Goal: Task Accomplishment & Management: Complete application form

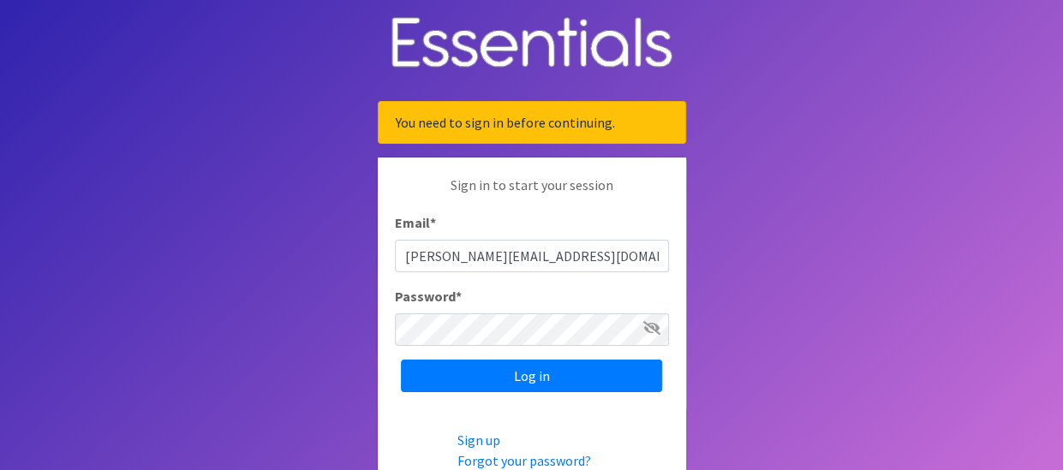
type input "[PERSON_NAME][EMAIL_ADDRESS][DOMAIN_NAME]"
click at [646, 324] on icon at bounding box center [651, 328] width 17 height 14
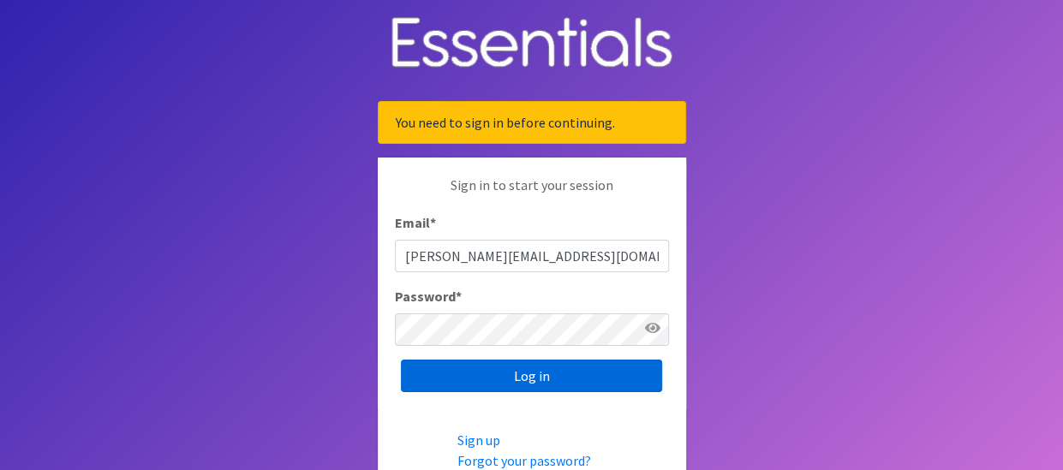
click at [503, 374] on input "Log in" at bounding box center [531, 376] width 261 height 33
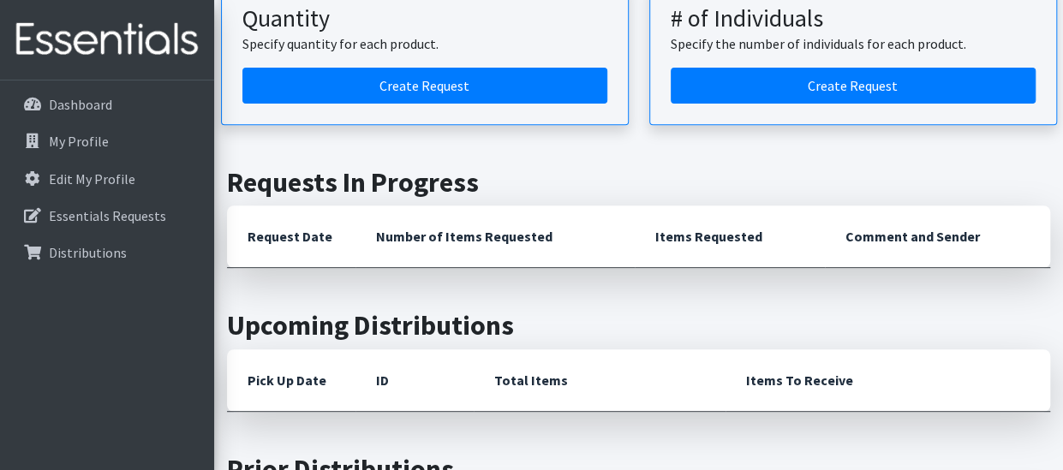
scroll to position [257, 0]
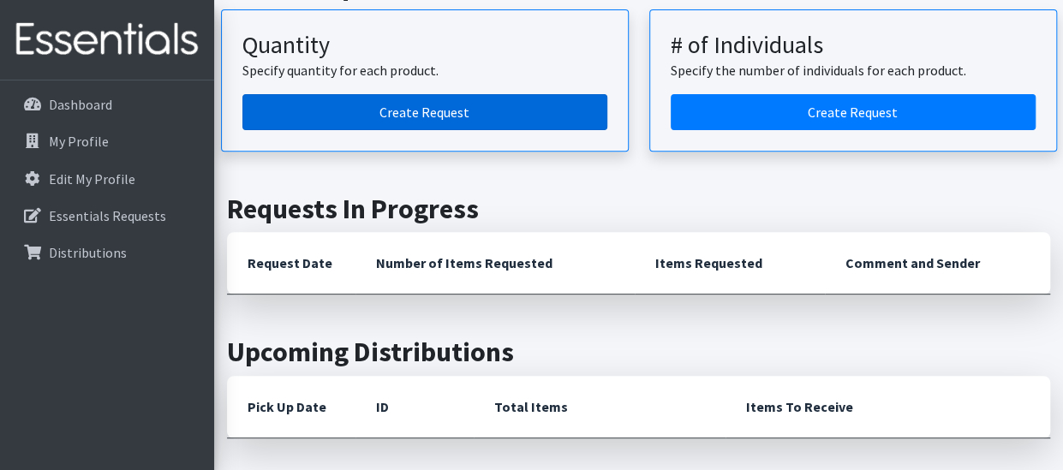
click at [480, 121] on link "Create Request" at bounding box center [424, 112] width 365 height 36
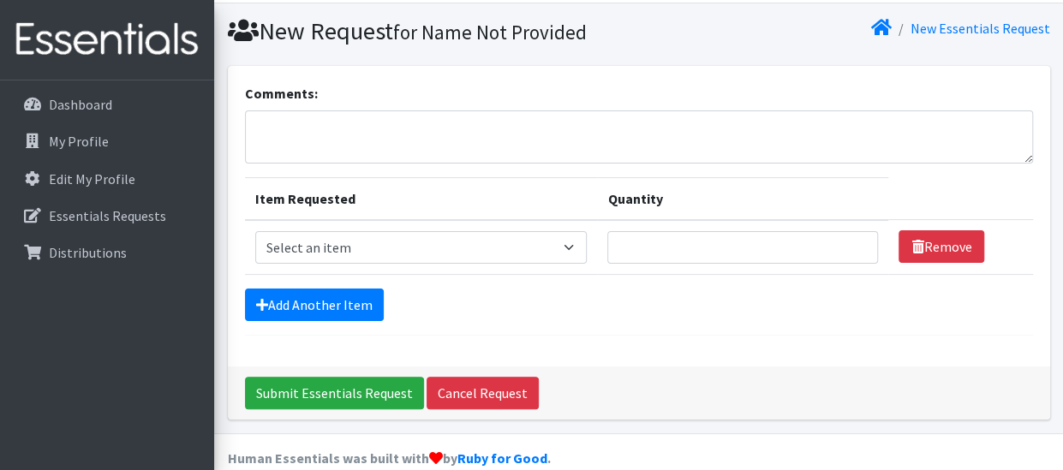
scroll to position [69, 0]
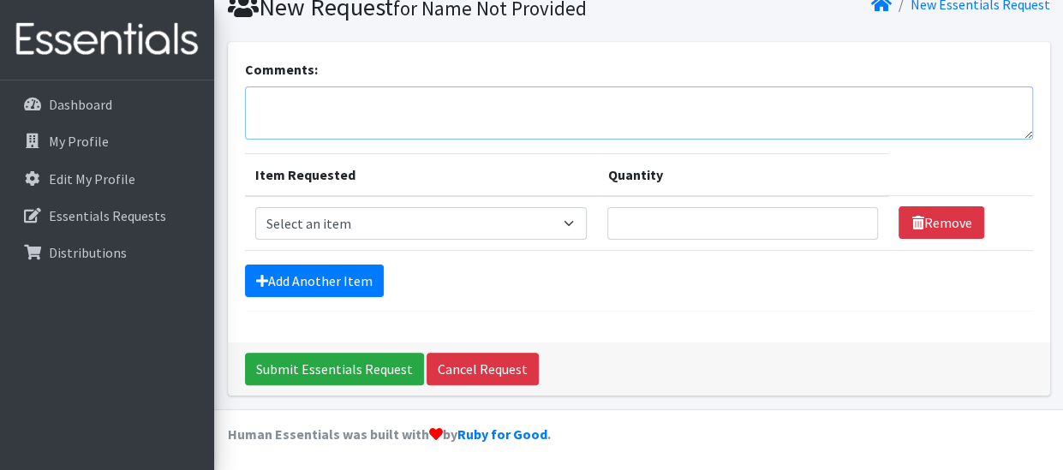
click at [411, 114] on textarea "Comments:" at bounding box center [639, 112] width 788 height 53
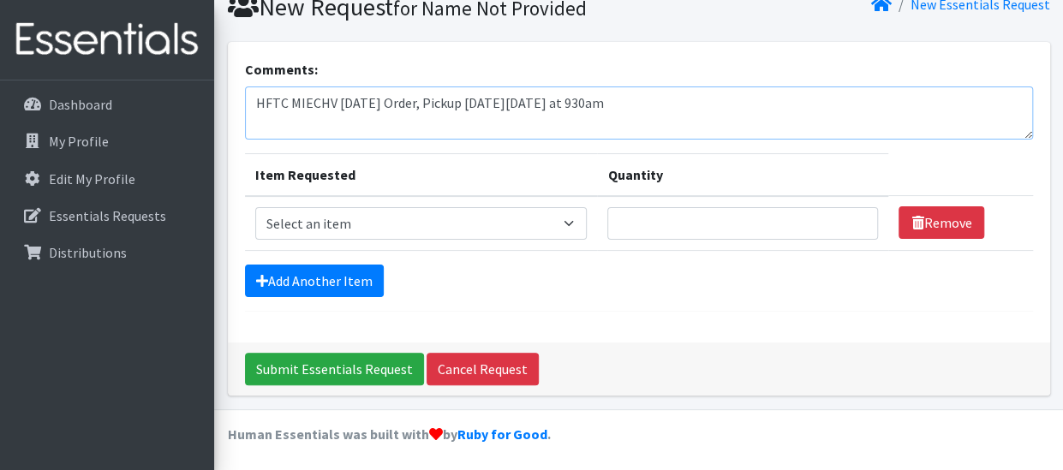
type textarea "HFTC MIECHV [DATE] Order, Pickup [DATE][DATE] at 930am"
click at [571, 224] on select "Select an item Baby Formula Kids (Newborn) Kids (Preemie) Kids (Size 1) Kids (S…" at bounding box center [421, 223] width 332 height 33
select select "3871"
click at [255, 207] on select "Select an item Baby Formula Kids (Newborn) Kids (Preemie) Kids (Size 1) Kids (S…" at bounding box center [421, 223] width 332 height 33
click at [734, 208] on input "Quantity" at bounding box center [742, 223] width 271 height 33
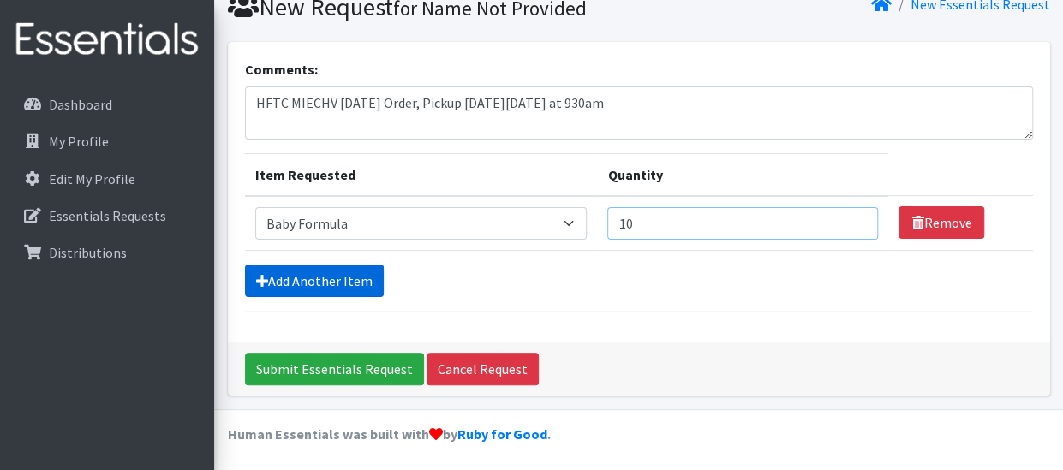
type input "10"
click at [368, 289] on link "Add Another Item" at bounding box center [314, 281] width 139 height 33
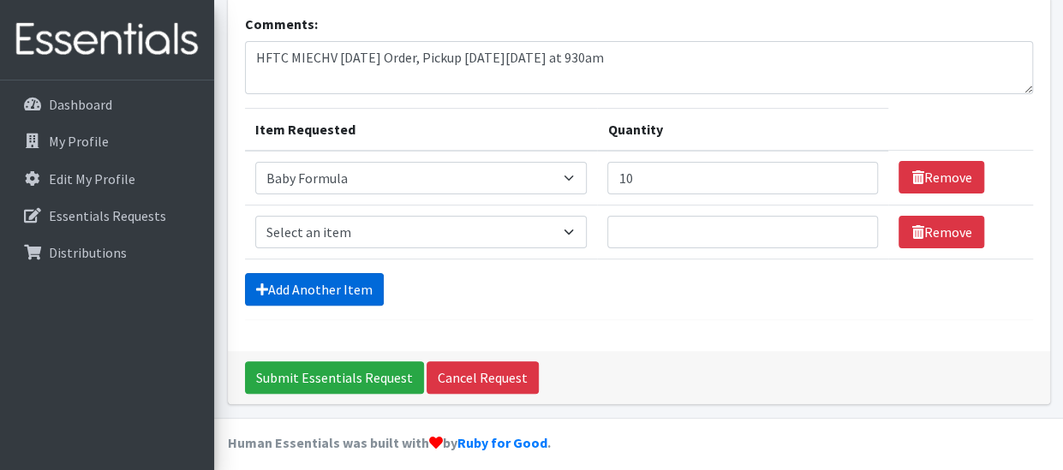
scroll to position [123, 0]
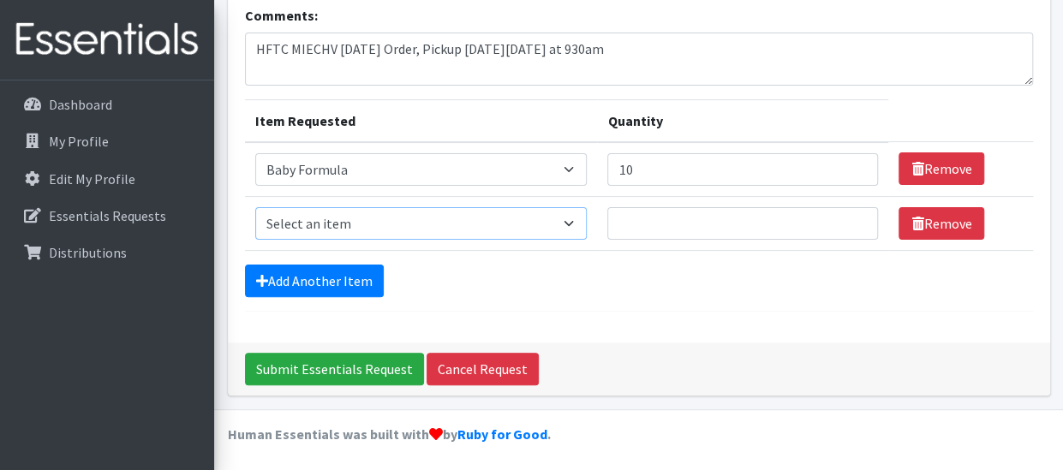
click at [396, 231] on select "Select an item Baby Formula Kids (Newborn) Kids (Preemie) Kids (Size 1) Kids (S…" at bounding box center [421, 223] width 332 height 33
select select "451"
click at [255, 207] on select "Select an item Baby Formula Kids (Newborn) Kids (Preemie) Kids (Size 1) Kids (S…" at bounding box center [421, 223] width 332 height 33
click at [661, 230] on input "Quantity" at bounding box center [742, 223] width 271 height 33
type input "50"
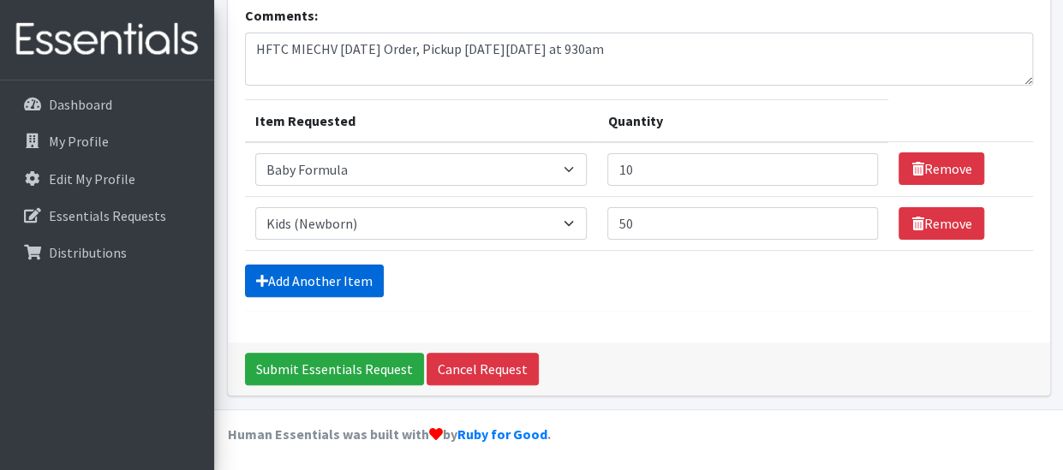
click at [320, 289] on link "Add Another Item" at bounding box center [314, 281] width 139 height 33
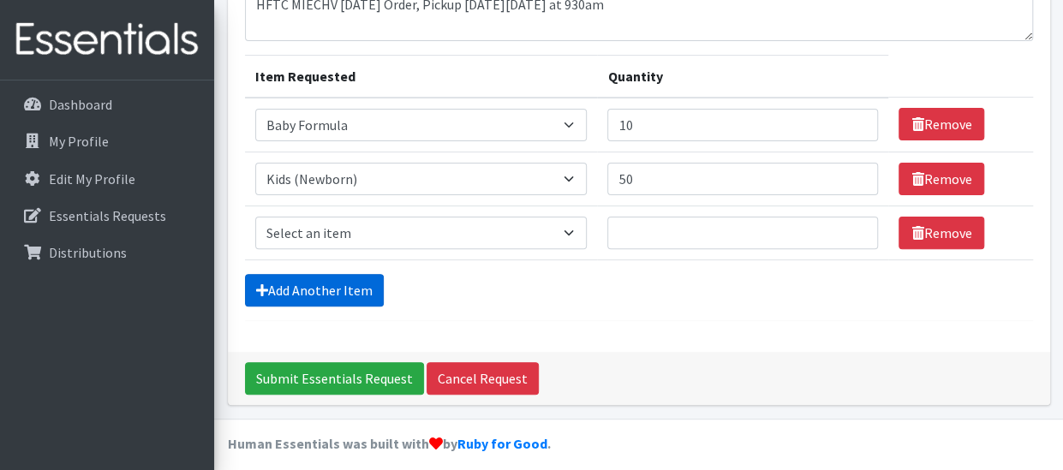
scroll to position [176, 0]
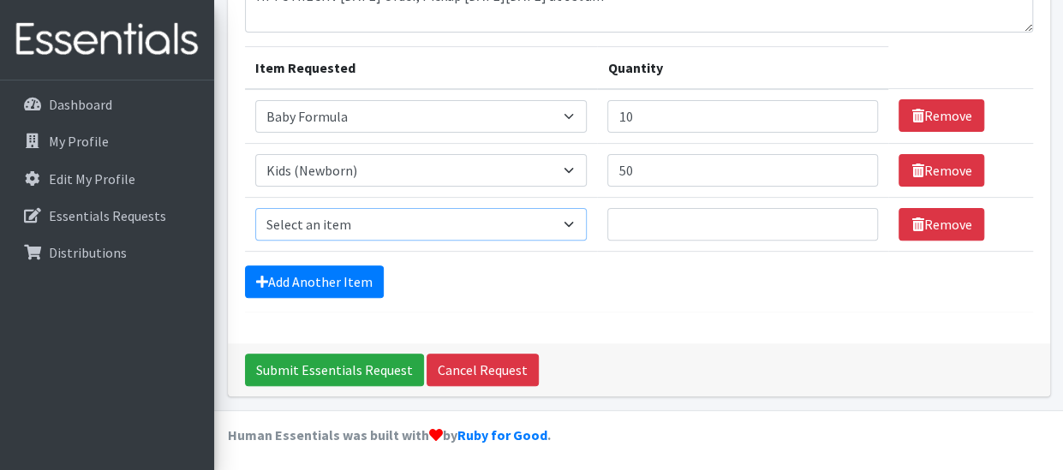
click at [353, 228] on select "Select an item Baby Formula Kids (Newborn) Kids (Preemie) Kids (Size 1) Kids (S…" at bounding box center [421, 224] width 332 height 33
select select "453"
click at [255, 208] on select "Select an item Baby Formula Kids (Newborn) Kids (Preemie) Kids (Size 1) Kids (S…" at bounding box center [421, 224] width 332 height 33
click at [702, 220] on input "Quantity" at bounding box center [742, 224] width 271 height 33
type input "100"
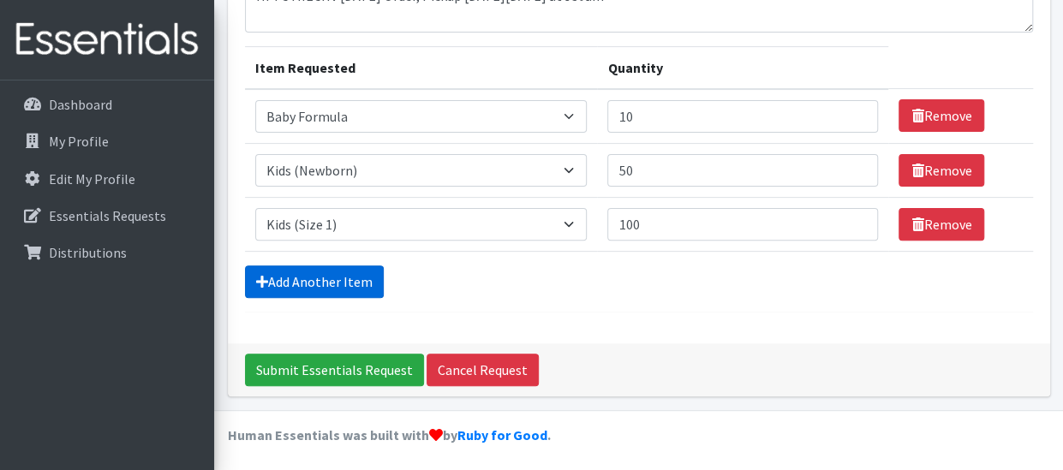
click at [354, 266] on link "Add Another Item" at bounding box center [314, 281] width 139 height 33
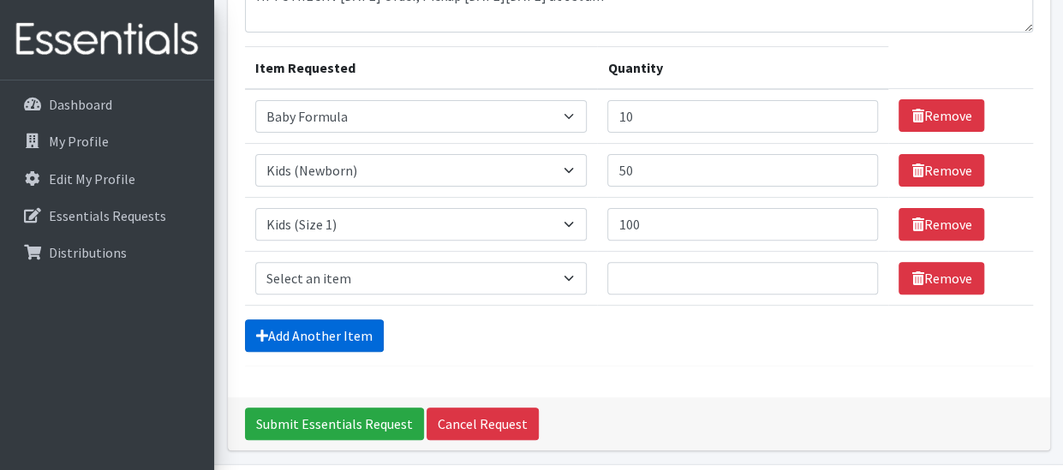
scroll to position [230, 0]
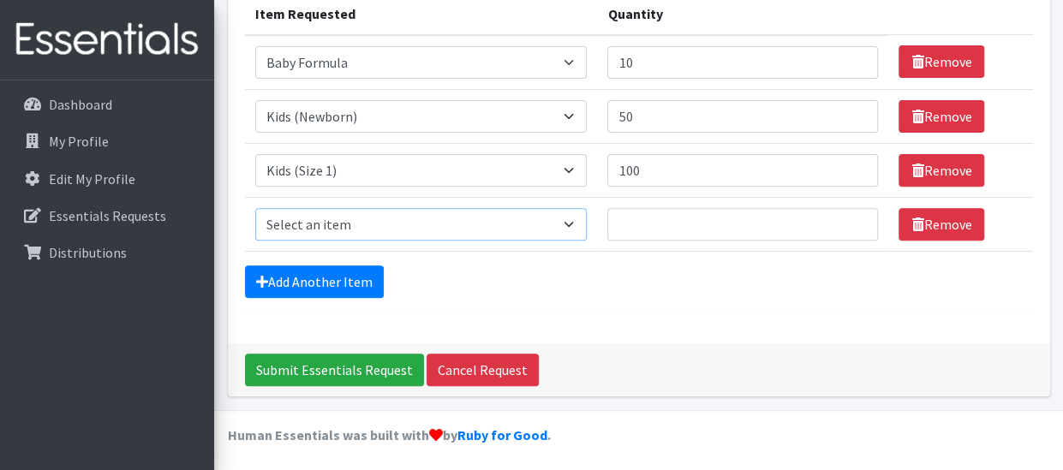
click at [372, 228] on select "Select an item Baby Formula Kids (Newborn) Kids (Preemie) Kids (Size 1) Kids (S…" at bounding box center [421, 224] width 332 height 33
select select "440"
click at [255, 208] on select "Select an item Baby Formula Kids (Newborn) Kids (Preemie) Kids (Size 1) Kids (S…" at bounding box center [421, 224] width 332 height 33
click at [682, 223] on input "Quantity" at bounding box center [742, 224] width 271 height 33
type input "150"
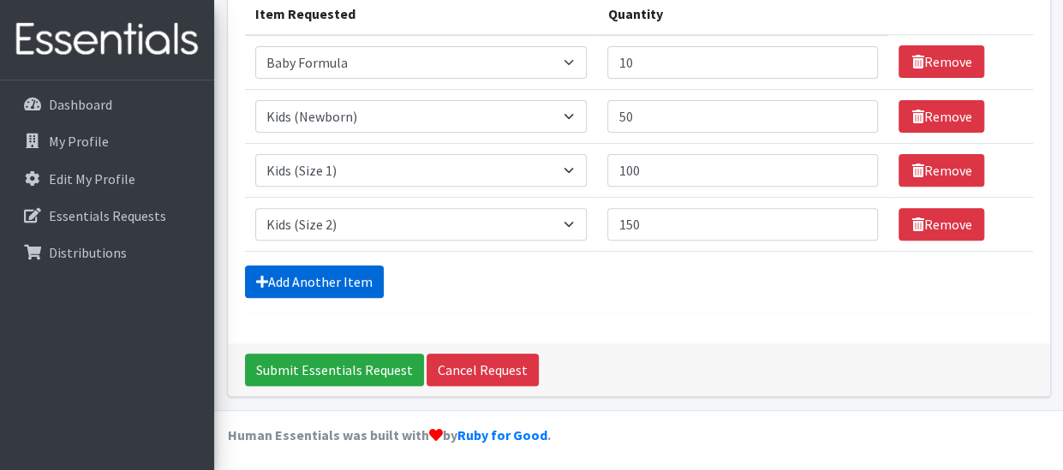
click at [351, 281] on link "Add Another Item" at bounding box center [314, 281] width 139 height 33
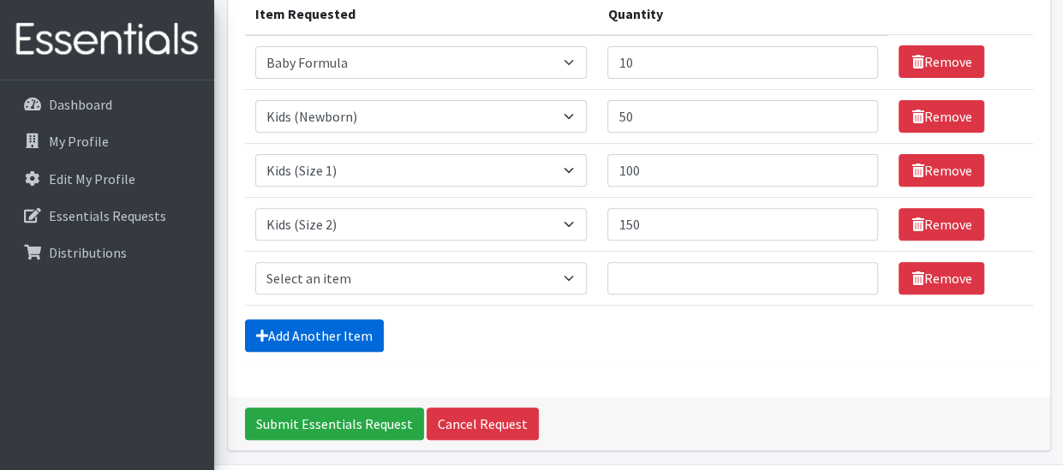
scroll to position [284, 0]
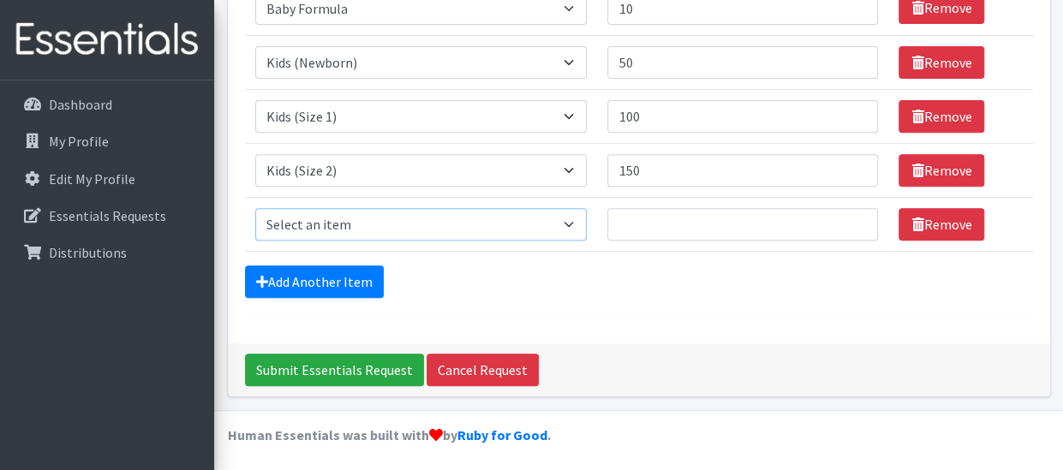
click at [390, 229] on select "Select an item Baby Formula Kids (Newborn) Kids (Preemie) Kids (Size 1) Kids (S…" at bounding box center [421, 224] width 332 height 33
select select "442"
click at [255, 208] on select "Select an item Baby Formula Kids (Newborn) Kids (Preemie) Kids (Size 1) Kids (S…" at bounding box center [421, 224] width 332 height 33
click at [633, 213] on input "Quantity" at bounding box center [742, 224] width 271 height 33
type input "200"
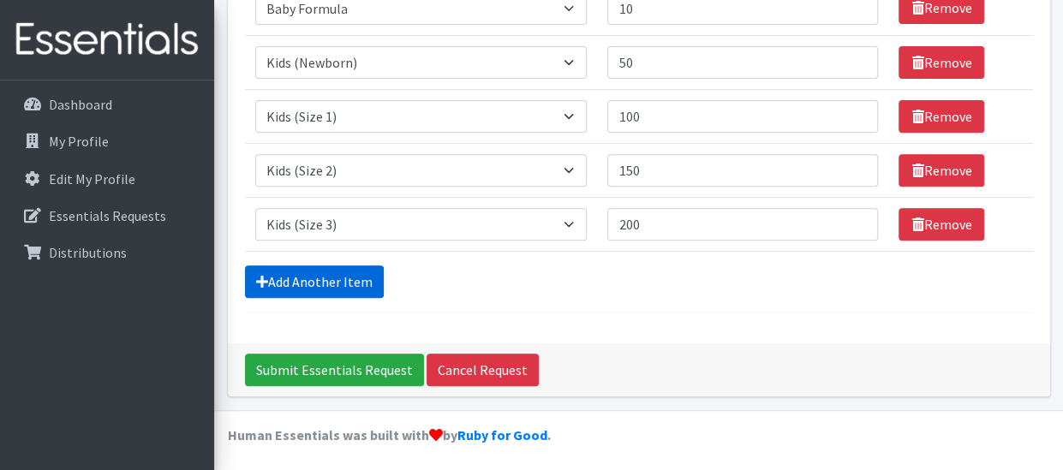
click at [367, 278] on link "Add Another Item" at bounding box center [314, 281] width 139 height 33
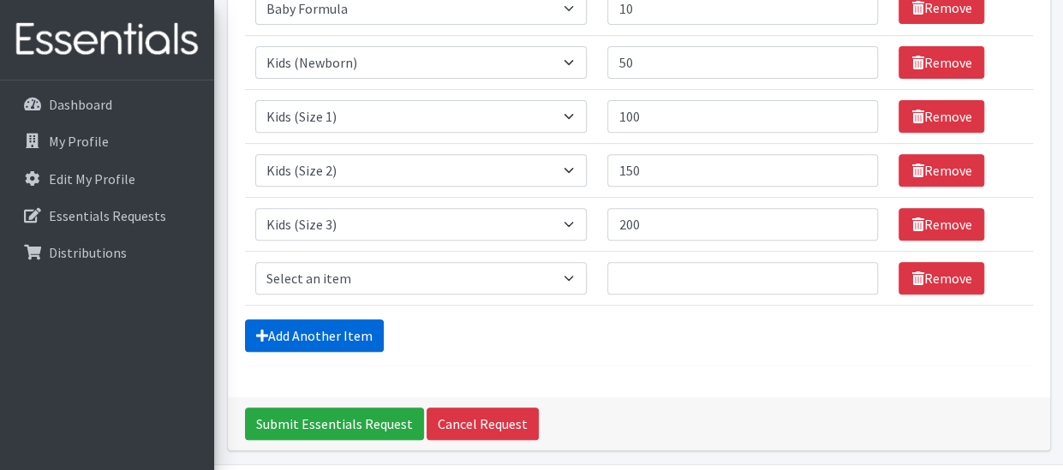
scroll to position [337, 0]
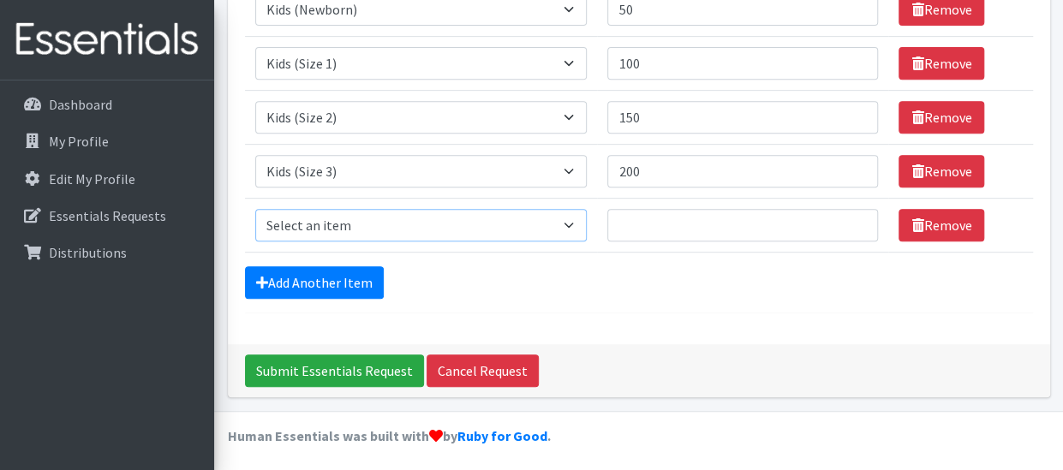
click at [406, 222] on select "Select an item Baby Formula Kids (Newborn) Kids (Preemie) Kids (Size 1) Kids (S…" at bounding box center [421, 225] width 332 height 33
select select "459"
click at [255, 209] on select "Select an item Baby Formula Kids (Newborn) Kids (Preemie) Kids (Size 1) Kids (S…" at bounding box center [421, 225] width 332 height 33
click at [662, 210] on input "Quantity" at bounding box center [742, 225] width 271 height 33
type input "650"
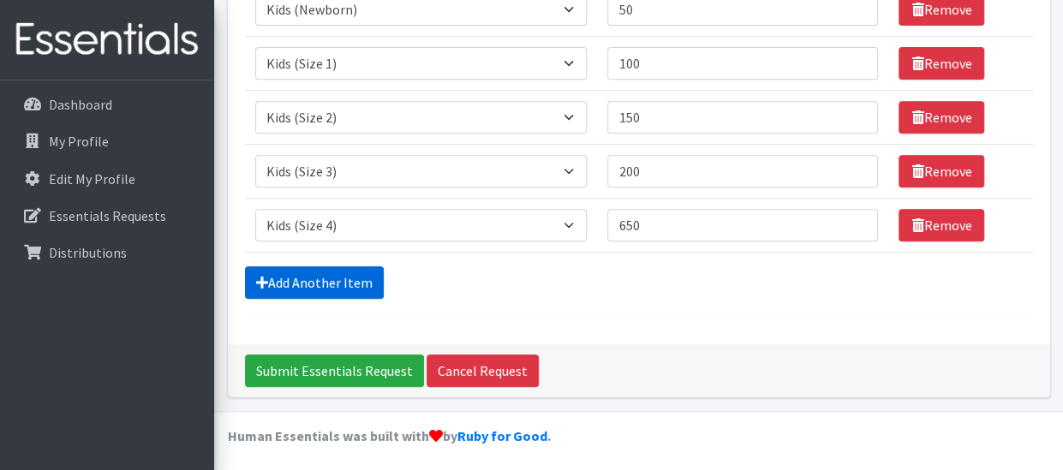
click at [334, 283] on link "Add Another Item" at bounding box center [314, 282] width 139 height 33
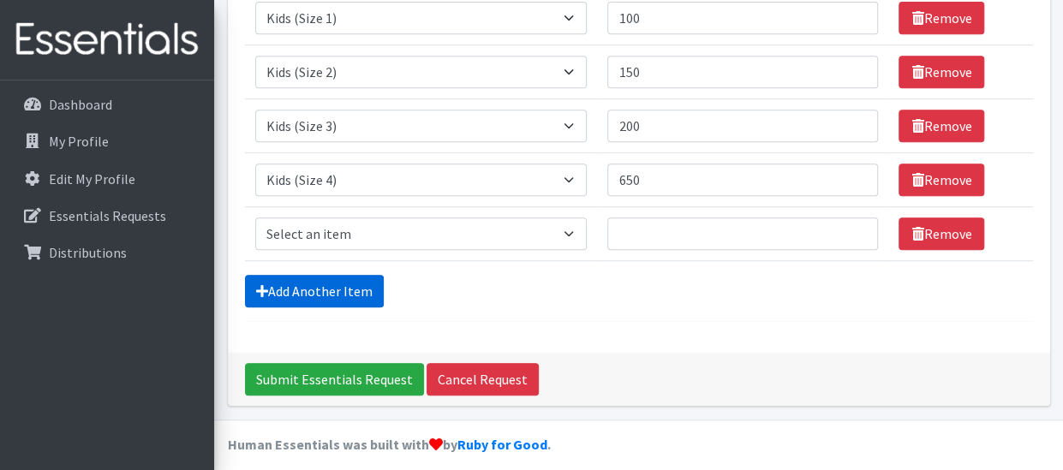
scroll to position [391, 0]
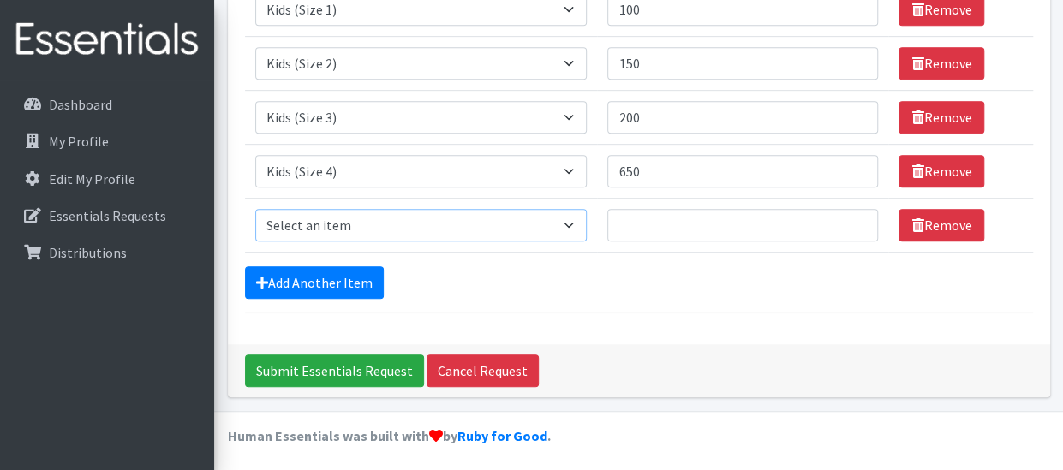
click at [370, 224] on select "Select an item Baby Formula Kids (Newborn) Kids (Preemie) Kids (Size 1) Kids (S…" at bounding box center [421, 225] width 332 height 33
select select "460"
click at [255, 209] on select "Select an item Baby Formula Kids (Newborn) Kids (Preemie) Kids (Size 1) Kids (S…" at bounding box center [421, 225] width 332 height 33
click at [679, 220] on input "Quantity" at bounding box center [742, 225] width 271 height 33
type input "650"
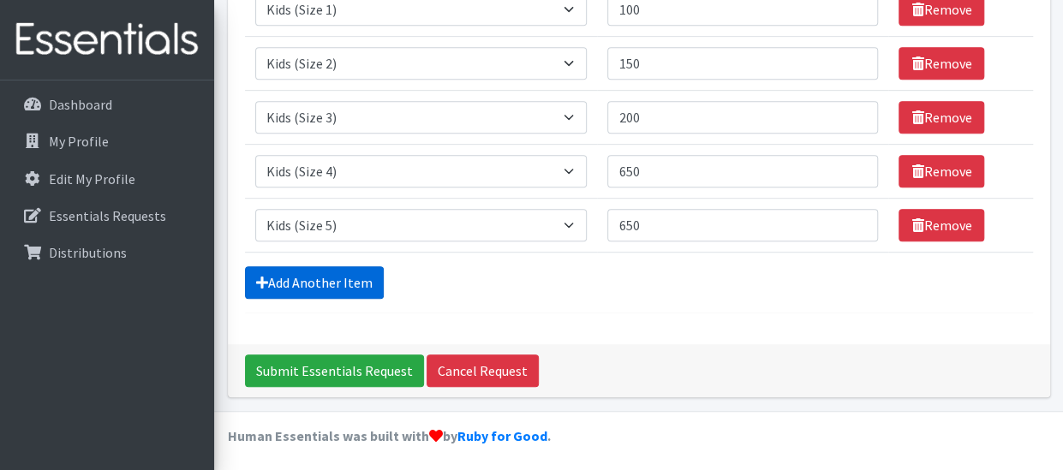
click at [371, 289] on link "Add Another Item" at bounding box center [314, 282] width 139 height 33
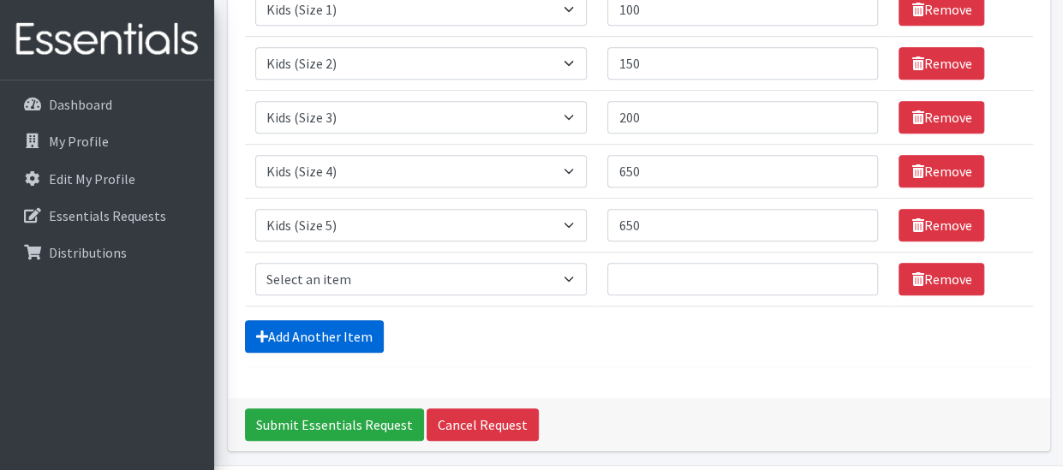
scroll to position [445, 0]
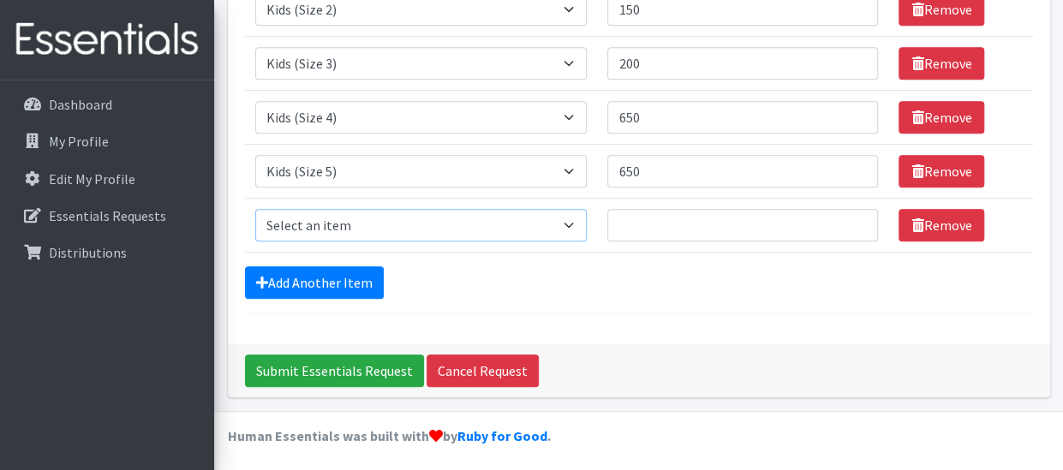
click at [479, 234] on select "Select an item Baby Formula Kids (Newborn) Kids (Preemie) Kids (Size 1) Kids (S…" at bounding box center [421, 225] width 332 height 33
select select "462"
click at [255, 209] on select "Select an item Baby Formula Kids (Newborn) Kids (Preemie) Kids (Size 1) Kids (S…" at bounding box center [421, 225] width 332 height 33
click at [649, 217] on input "Quantity" at bounding box center [742, 225] width 271 height 33
type input "700"
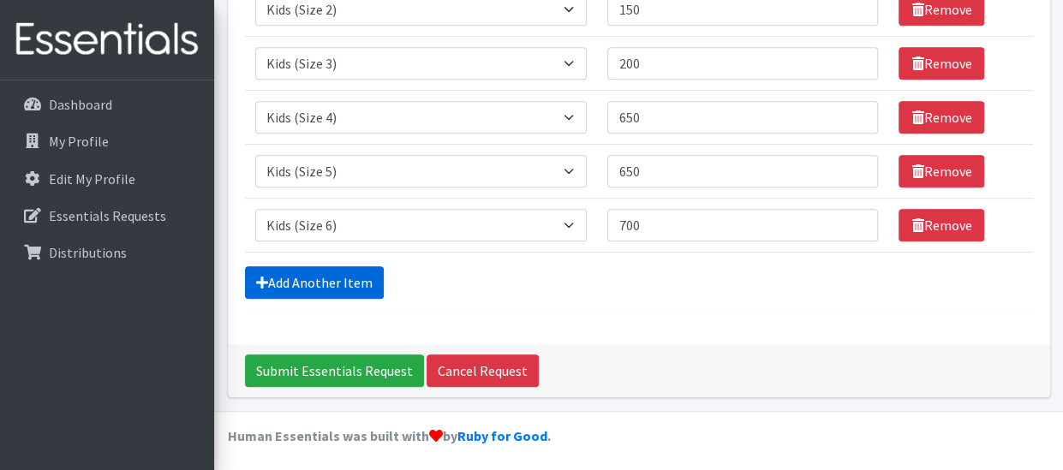
click at [365, 284] on link "Add Another Item" at bounding box center [314, 282] width 139 height 33
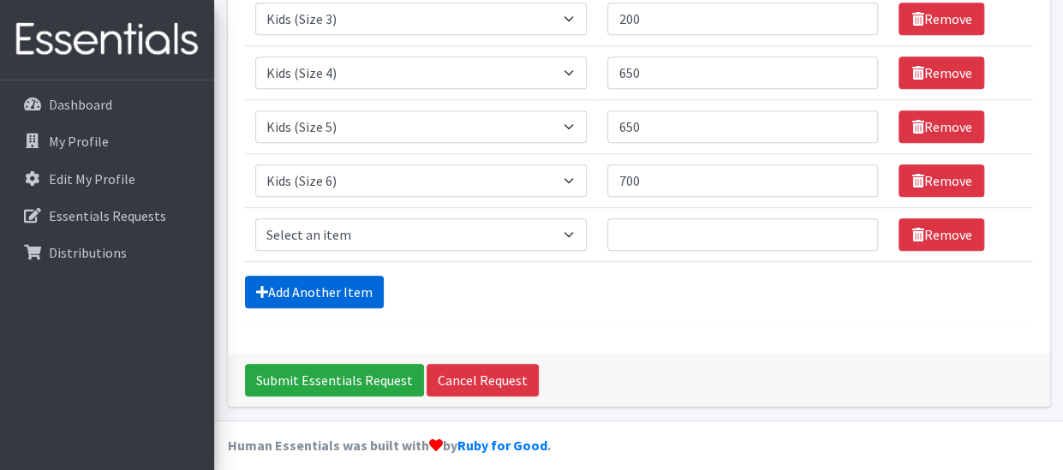
scroll to position [498, 0]
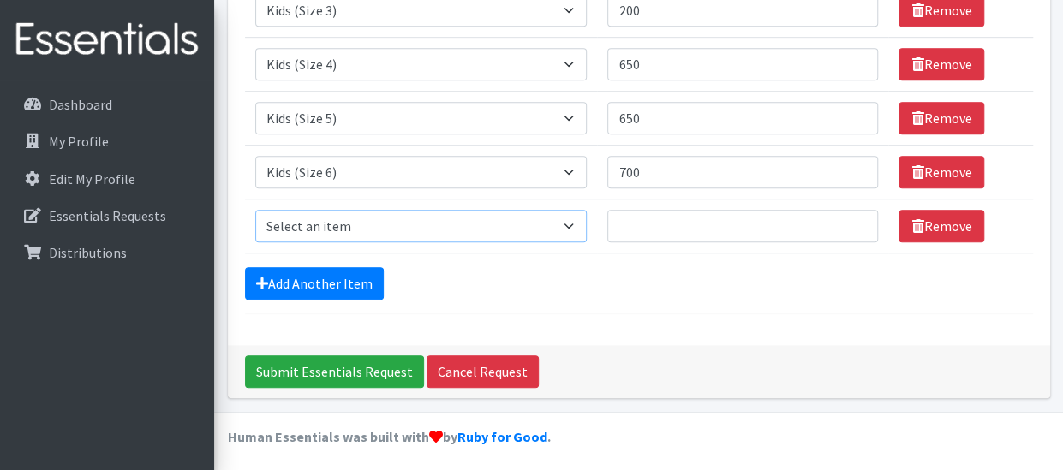
click at [391, 225] on select "Select an item Baby Formula Kids (Newborn) Kids (Preemie) Kids (Size 1) Kids (S…" at bounding box center [421, 226] width 332 height 33
select select "444"
click at [255, 210] on select "Select an item Baby Formula Kids (Newborn) Kids (Preemie) Kids (Size 1) Kids (S…" at bounding box center [421, 226] width 332 height 33
drag, startPoint x: 554, startPoint y: 201, endPoint x: 724, endPoint y: 259, distance: 180.1
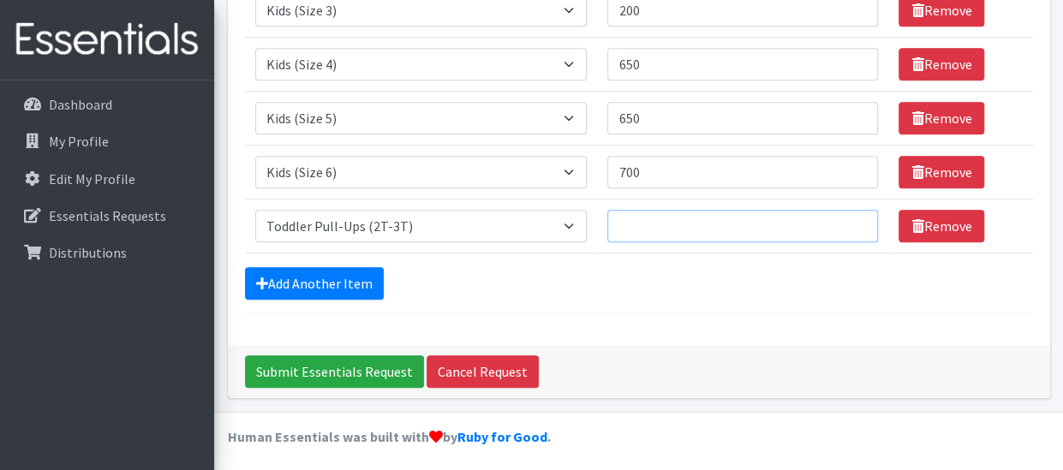
click at [717, 218] on input "Quantity" at bounding box center [742, 226] width 271 height 33
type input "30"
click at [329, 277] on link "Add Another Item" at bounding box center [314, 283] width 139 height 33
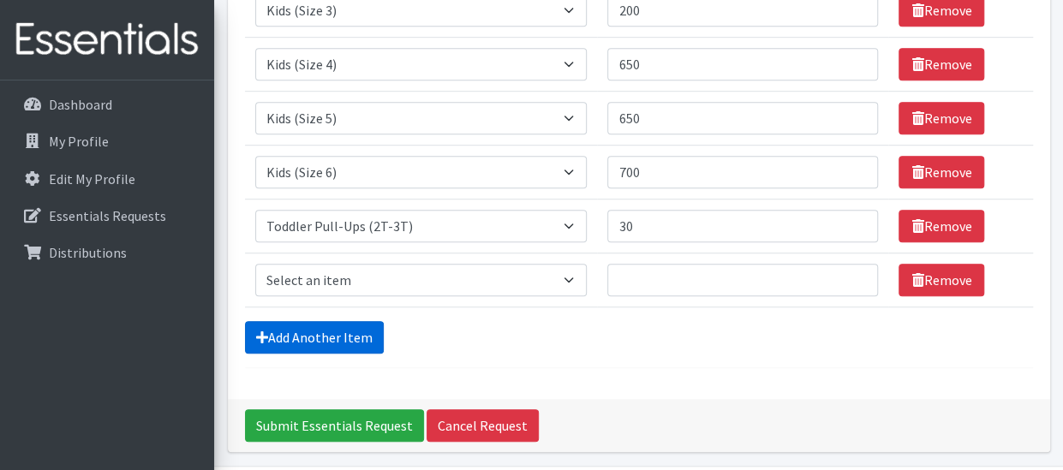
scroll to position [552, 0]
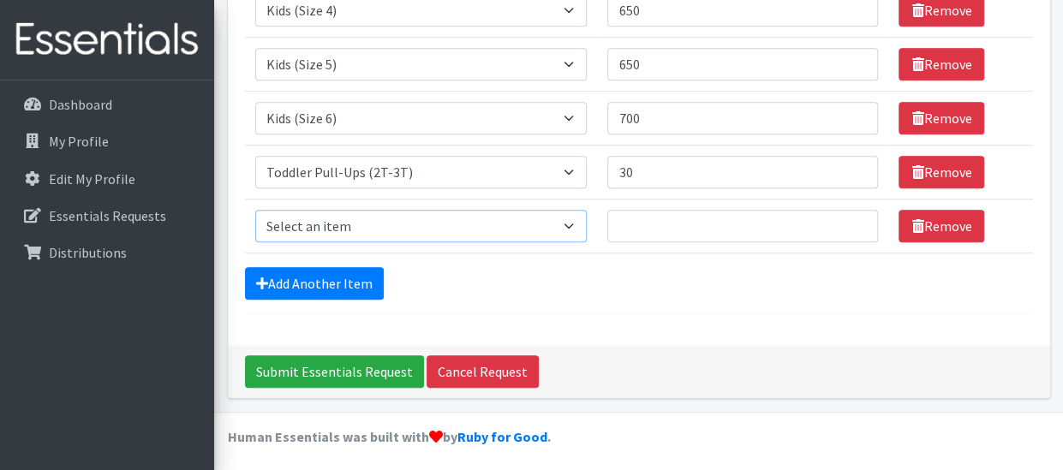
click at [455, 218] on select "Select an item Baby Formula Kids (Newborn) Kids (Preemie) Kids (Size 1) Kids (S…" at bounding box center [421, 226] width 332 height 33
select select "445"
click at [255, 210] on select "Select an item Baby Formula Kids (Newborn) Kids (Preemie) Kids (Size 1) Kids (S…" at bounding box center [421, 226] width 332 height 33
click at [685, 226] on input "Quantity" at bounding box center [742, 226] width 271 height 33
type input "1"
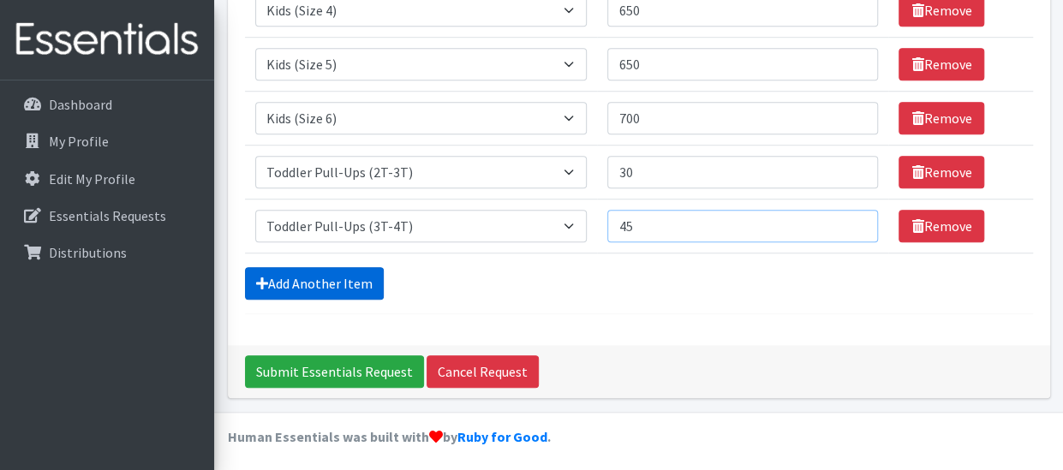
type input "45"
click at [335, 268] on link "Add Another Item" at bounding box center [314, 283] width 139 height 33
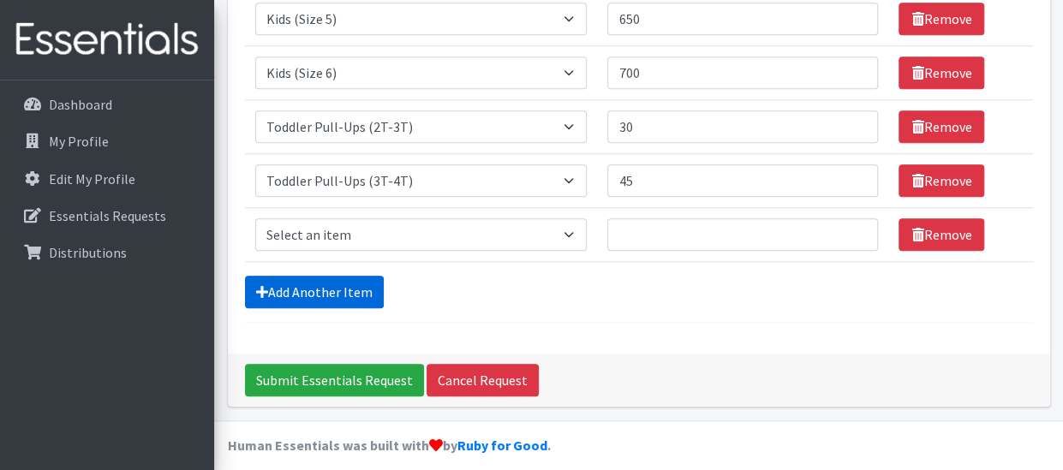
scroll to position [606, 0]
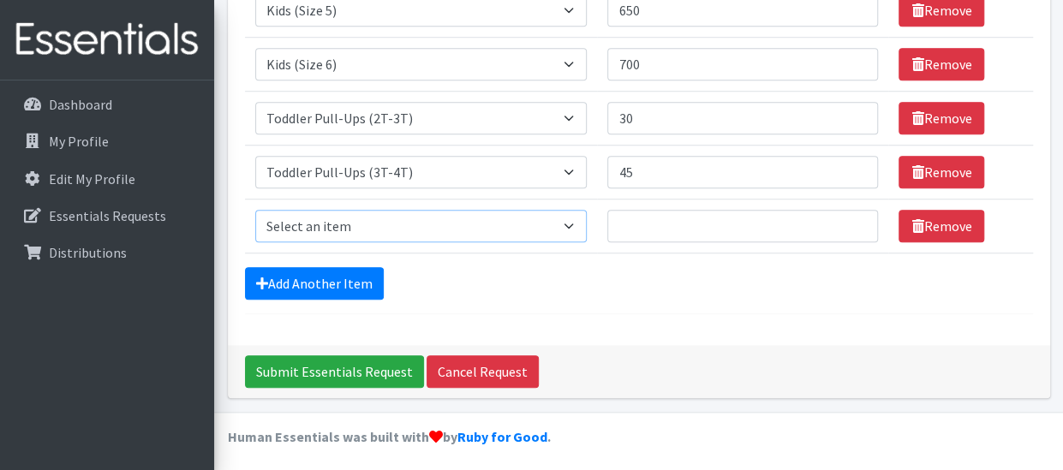
click at [385, 227] on select "Select an item Baby Formula Kids (Newborn) Kids (Preemie) Kids (Size 1) Kids (S…" at bounding box center [421, 226] width 332 height 33
select select "446"
click at [255, 210] on select "Select an item Baby Formula Kids (Newborn) Kids (Preemie) Kids (Size 1) Kids (S…" at bounding box center [421, 226] width 332 height 33
click at [675, 229] on input "Quantity" at bounding box center [742, 226] width 271 height 33
type input "15"
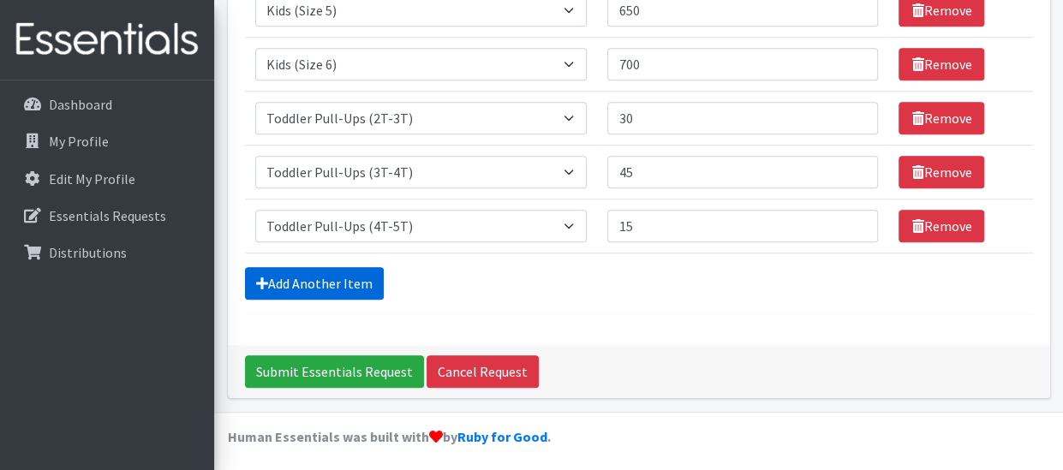
click at [342, 284] on link "Add Another Item" at bounding box center [314, 283] width 139 height 33
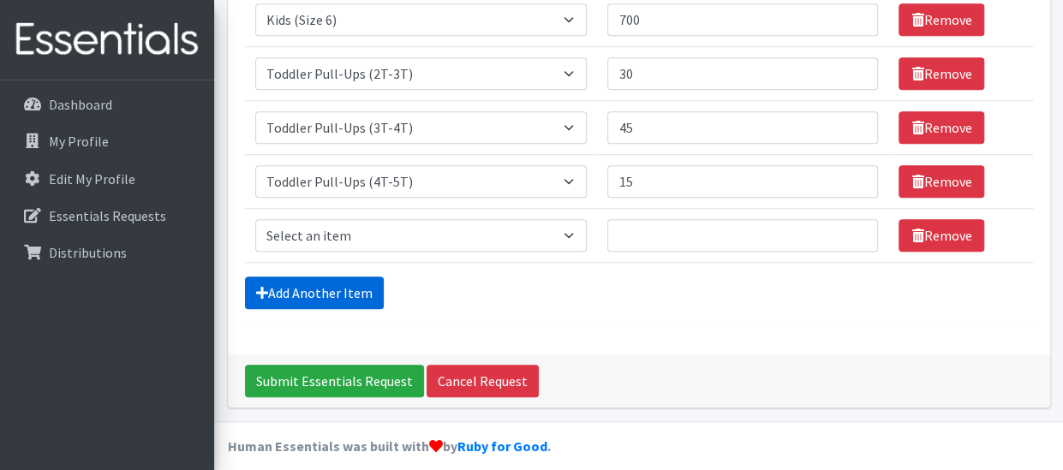
scroll to position [659, 0]
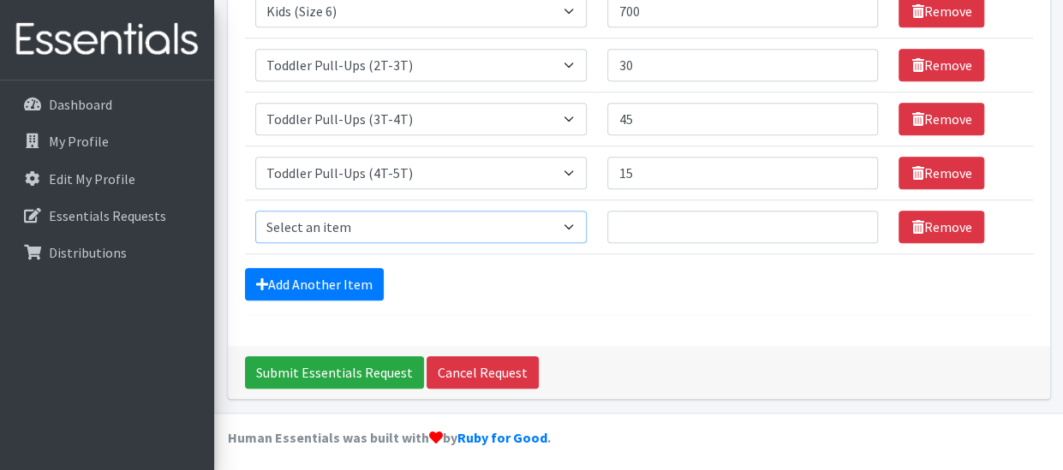
click at [484, 217] on select "Select an item Baby Formula Kids (Newborn) Kids (Preemie) Kids (Size 1) Kids (S…" at bounding box center [421, 227] width 332 height 33
select select "434"
click at [255, 211] on select "Select an item Baby Formula Kids (Newborn) Kids (Preemie) Kids (Size 1) Kids (S…" at bounding box center [421, 227] width 332 height 33
click at [738, 225] on input "Quantity" at bounding box center [742, 227] width 271 height 33
type input "118"
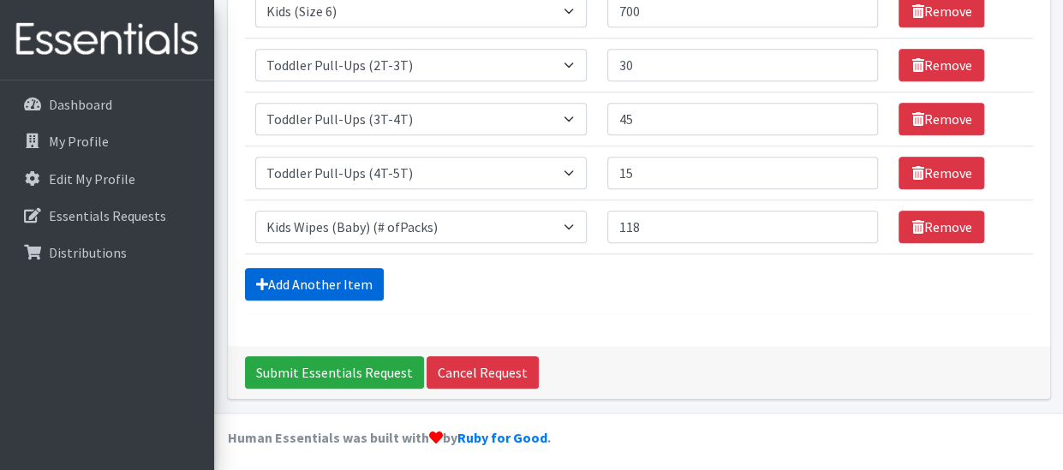
click at [342, 271] on link "Add Another Item" at bounding box center [314, 284] width 139 height 33
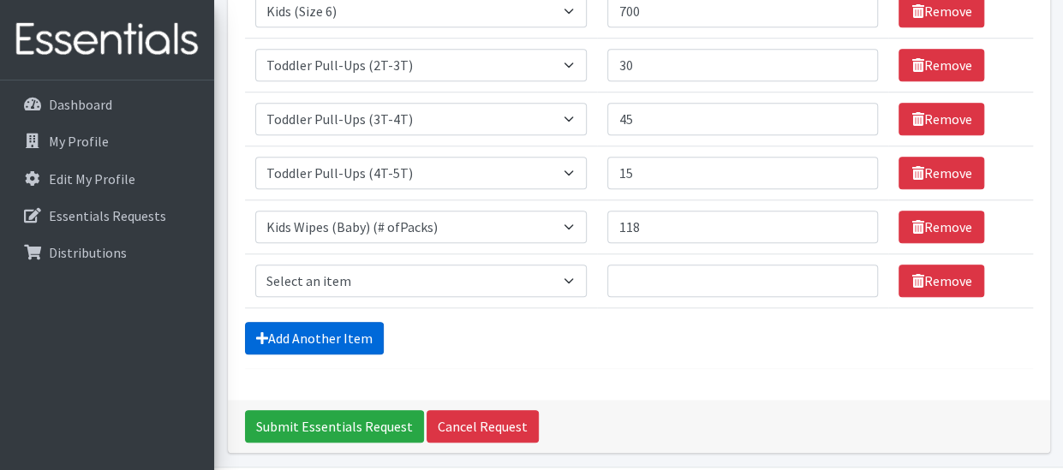
scroll to position [713, 0]
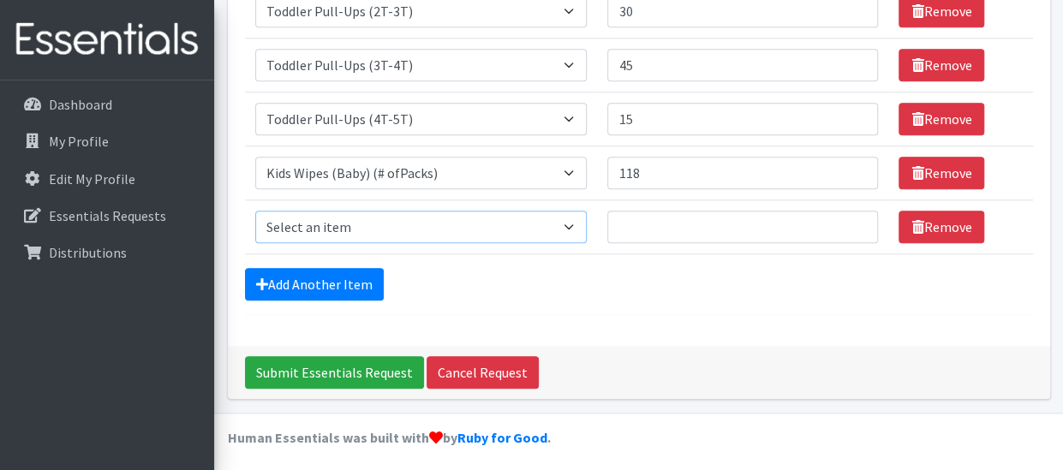
click at [402, 222] on select "Select an item Baby Formula Kids (Newborn) Kids (Preemie) Kids (Size 1) Kids (S…" at bounding box center [421, 227] width 332 height 33
select select "1535"
click at [255, 211] on select "Select an item Baby Formula Kids (Newborn) Kids (Preemie) Kids (Size 1) Kids (S…" at bounding box center [421, 227] width 332 height 33
click at [731, 217] on input "Quantity" at bounding box center [742, 227] width 271 height 33
type input "300"
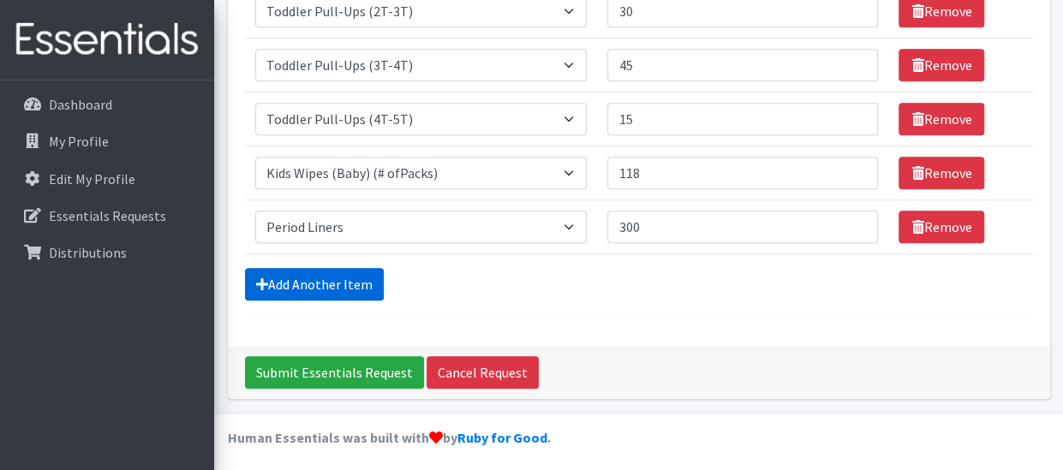
click at [315, 273] on link "Add Another Item" at bounding box center [314, 284] width 139 height 33
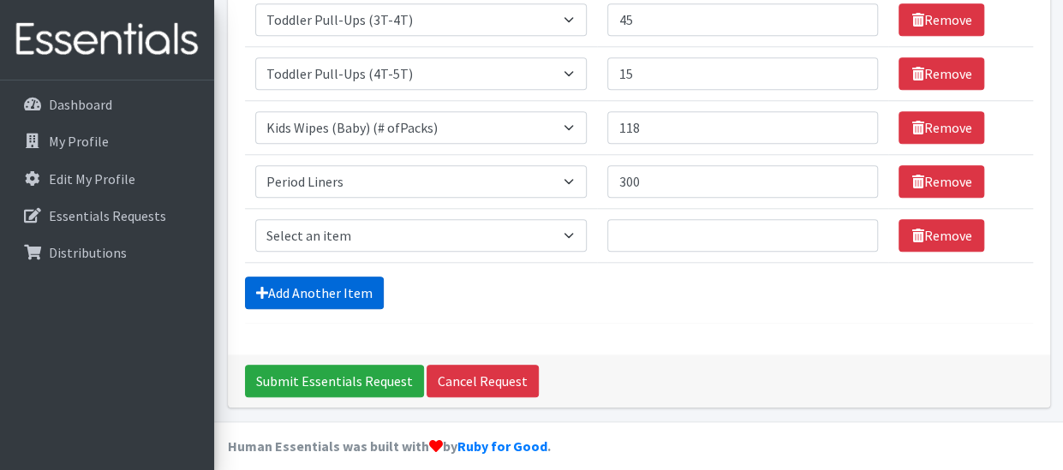
scroll to position [767, 0]
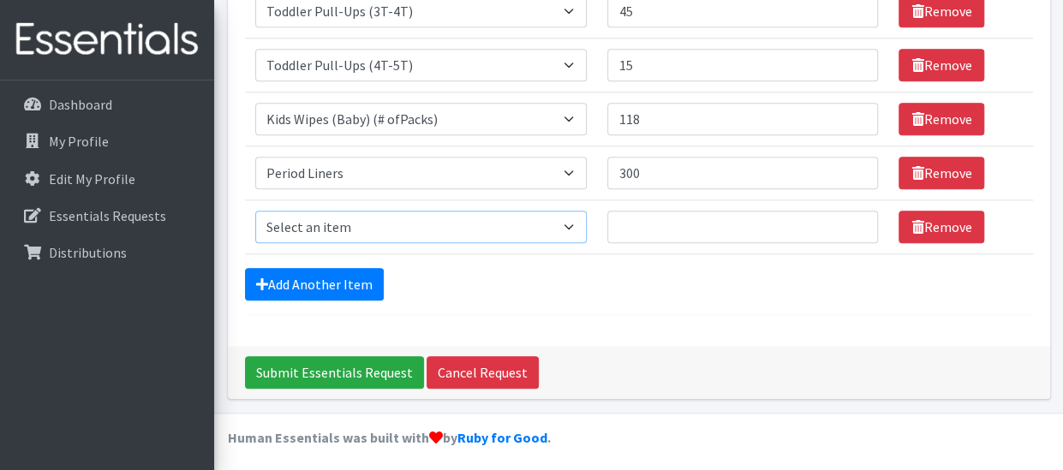
click at [358, 227] on select "Select an item Baby Formula Kids (Newborn) Kids (Preemie) Kids (Size 1) Kids (S…" at bounding box center [421, 227] width 332 height 33
select select "1534"
click at [255, 211] on select "Select an item Baby Formula Kids (Newborn) Kids (Preemie) Kids (Size 1) Kids (S…" at bounding box center [421, 227] width 332 height 33
click at [670, 224] on input "Quantity" at bounding box center [742, 227] width 271 height 33
type input "300"
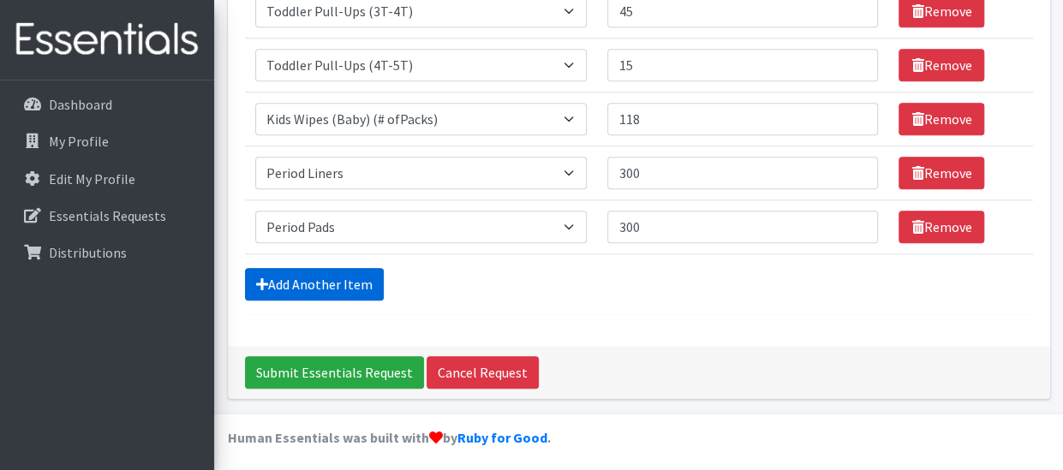
click at [344, 283] on link "Add Another Item" at bounding box center [314, 284] width 139 height 33
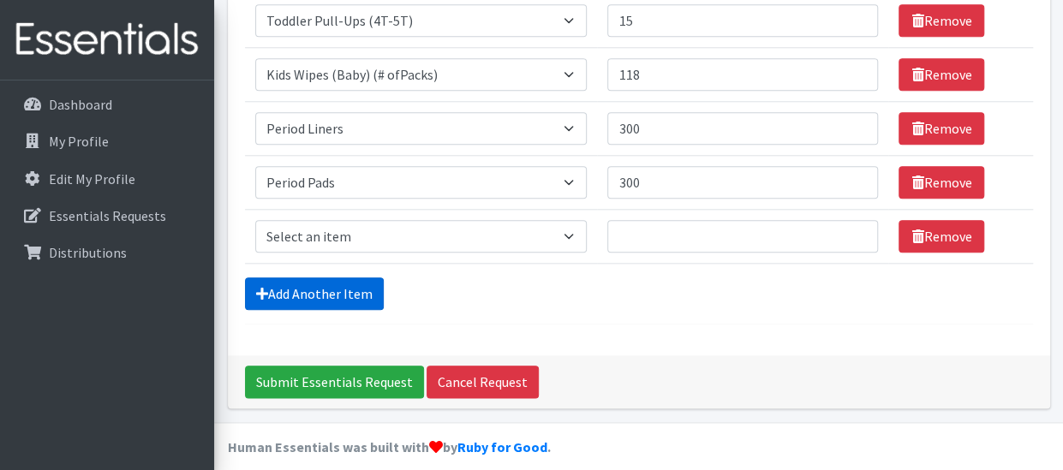
scroll to position [820, 0]
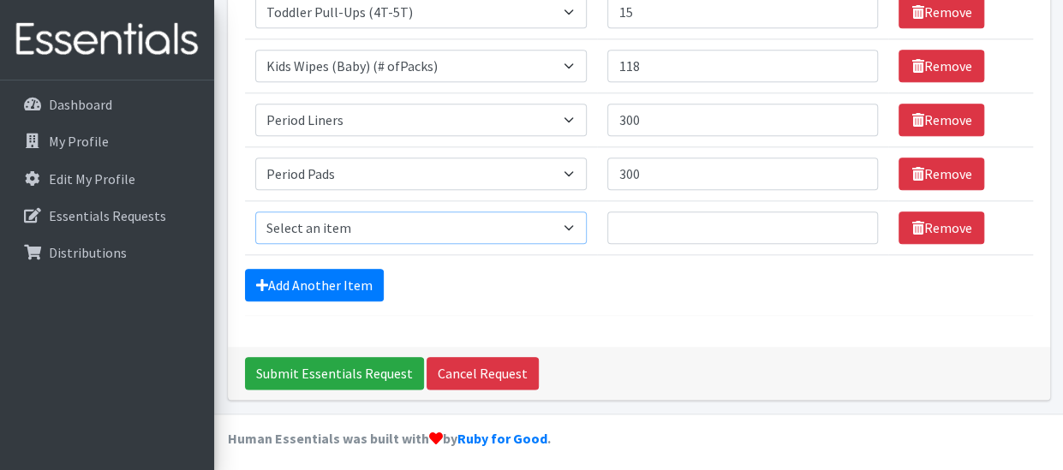
click at [430, 215] on select "Select an item Baby Formula Kids (Newborn) Kids (Preemie) Kids (Size 1) Kids (S…" at bounding box center [421, 227] width 332 height 33
select select "1536"
click at [255, 211] on select "Select an item Baby Formula Kids (Newborn) Kids (Preemie) Kids (Size 1) Kids (S…" at bounding box center [421, 227] width 332 height 33
click at [738, 230] on input "Quantity" at bounding box center [742, 227] width 271 height 33
type input "300"
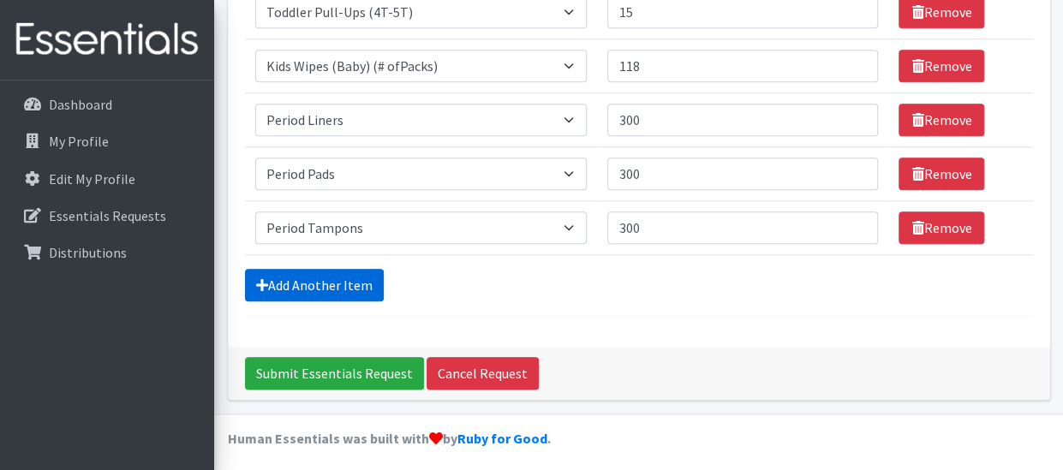
click at [353, 279] on link "Add Another Item" at bounding box center [314, 285] width 139 height 33
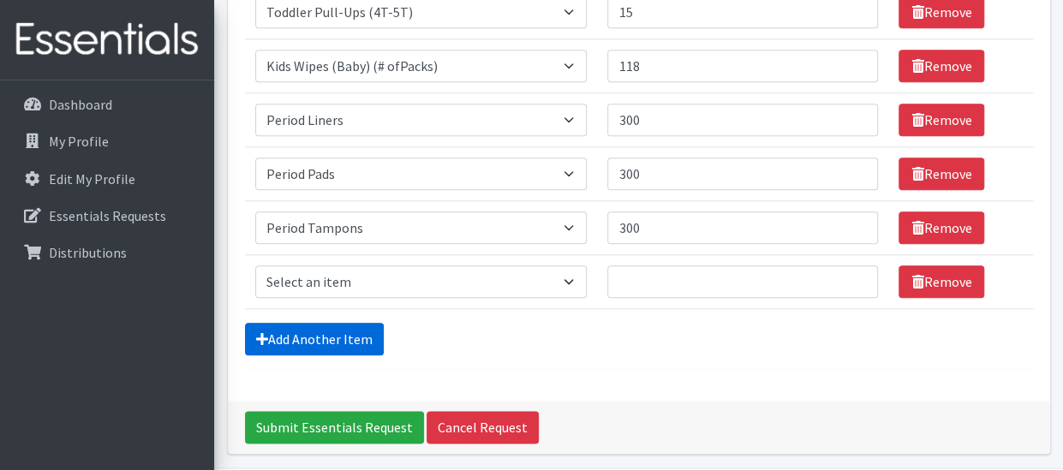
scroll to position [874, 0]
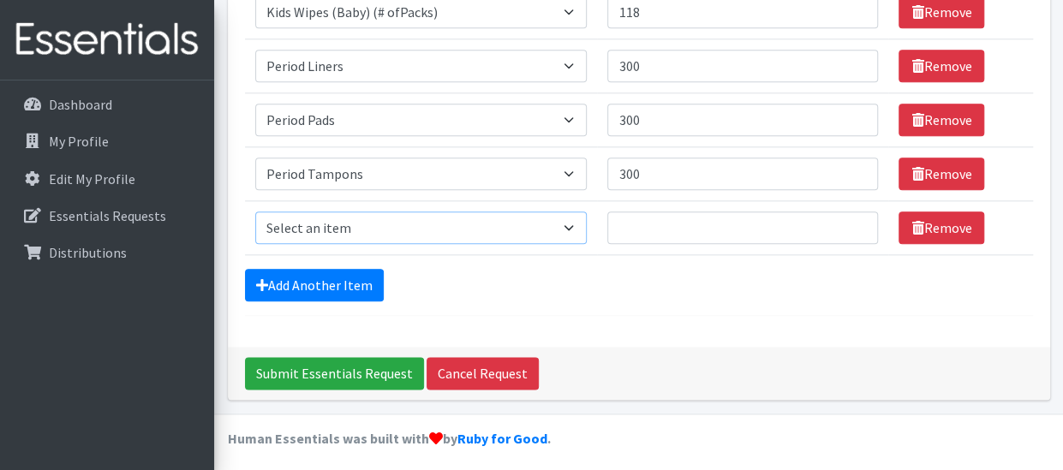
click at [356, 225] on select "Select an item Baby Formula Kids (Newborn) Kids (Preemie) Kids (Size 1) Kids (S…" at bounding box center [421, 227] width 332 height 33
click at [694, 285] on div "Add Another Item" at bounding box center [639, 285] width 788 height 33
click at [950, 218] on link "Remove" at bounding box center [941, 227] width 86 height 33
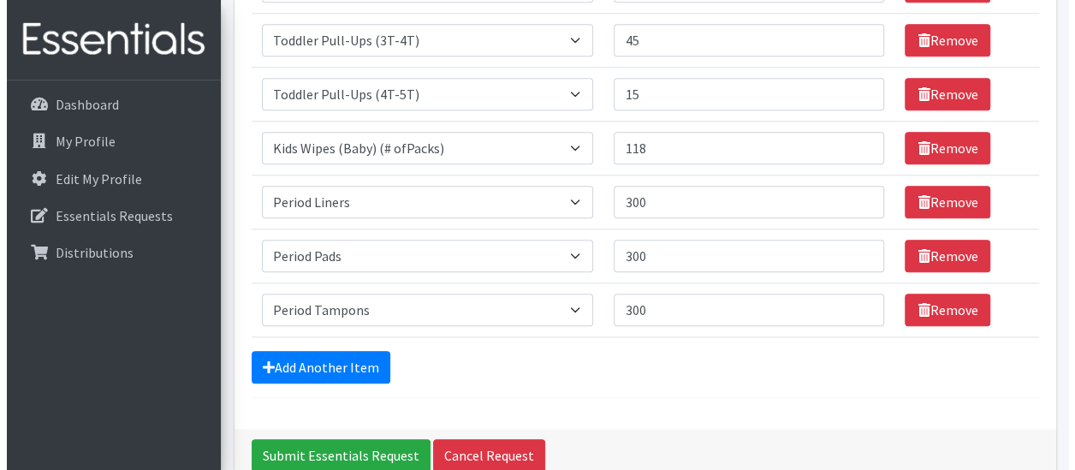
scroll to position [735, 0]
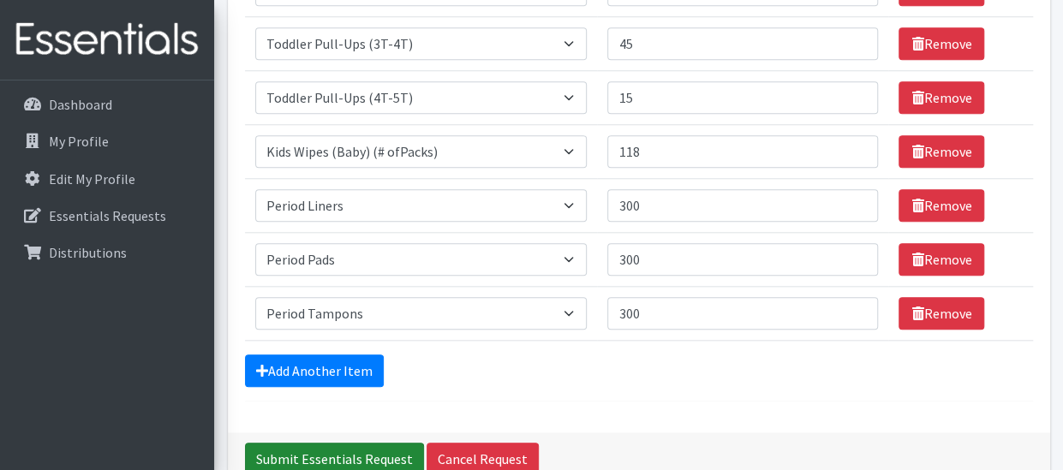
click at [362, 444] on input "Submit Essentials Request" at bounding box center [334, 459] width 179 height 33
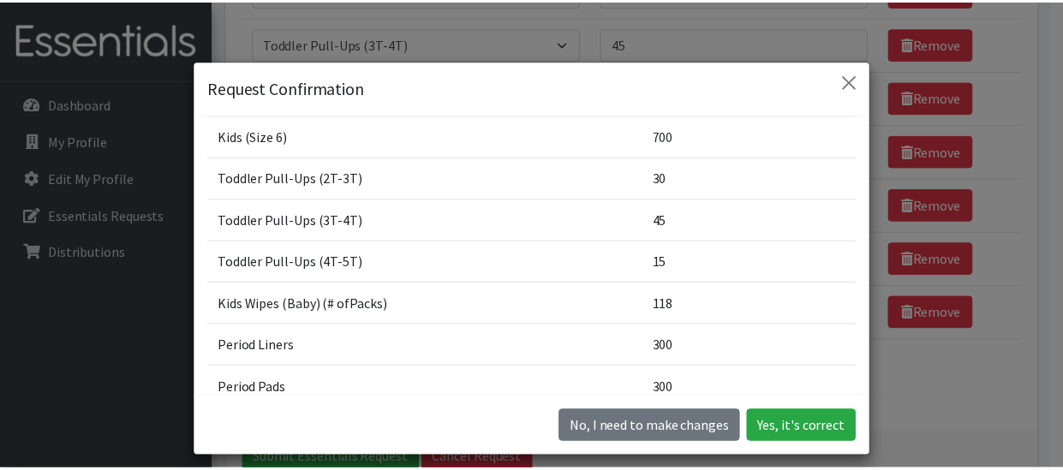
scroll to position [486, 0]
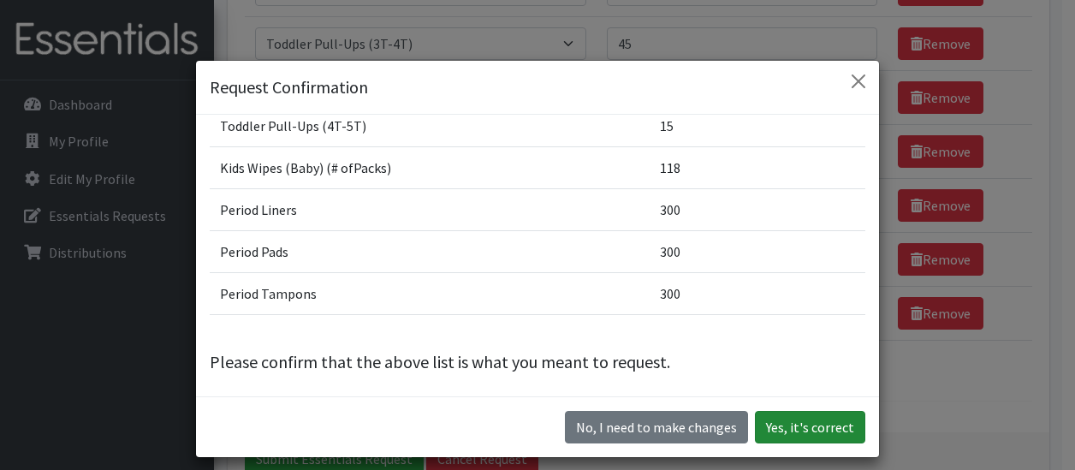
click at [835, 420] on button "Yes, it's correct" at bounding box center [810, 427] width 110 height 33
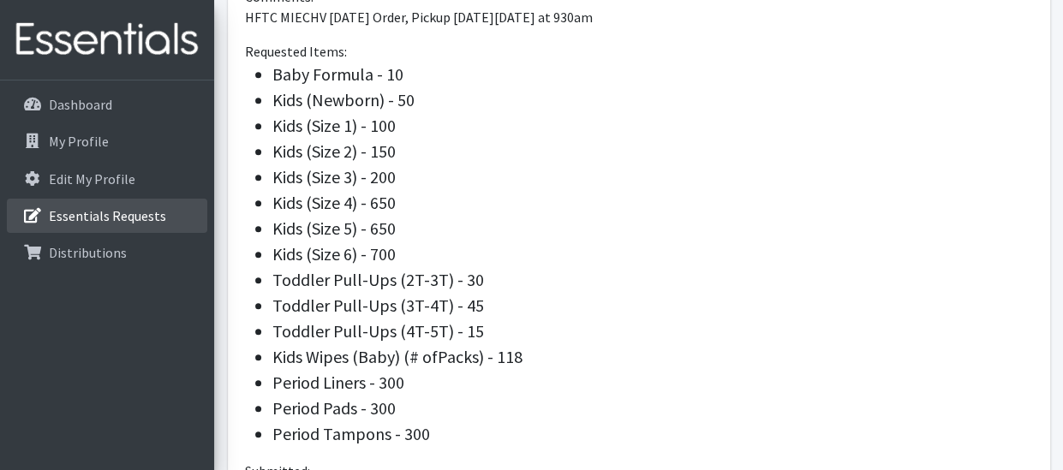
scroll to position [614, 0]
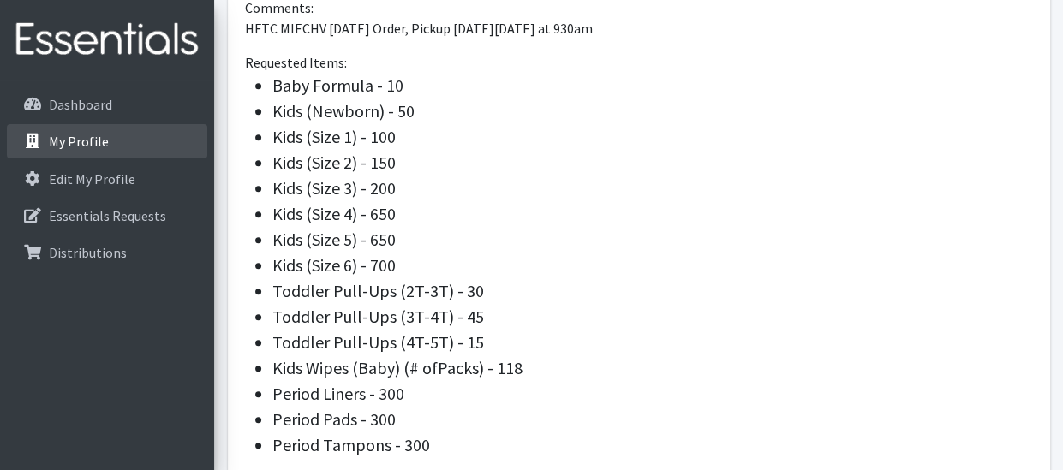
click at [125, 139] on link "My Profile" at bounding box center [107, 141] width 200 height 34
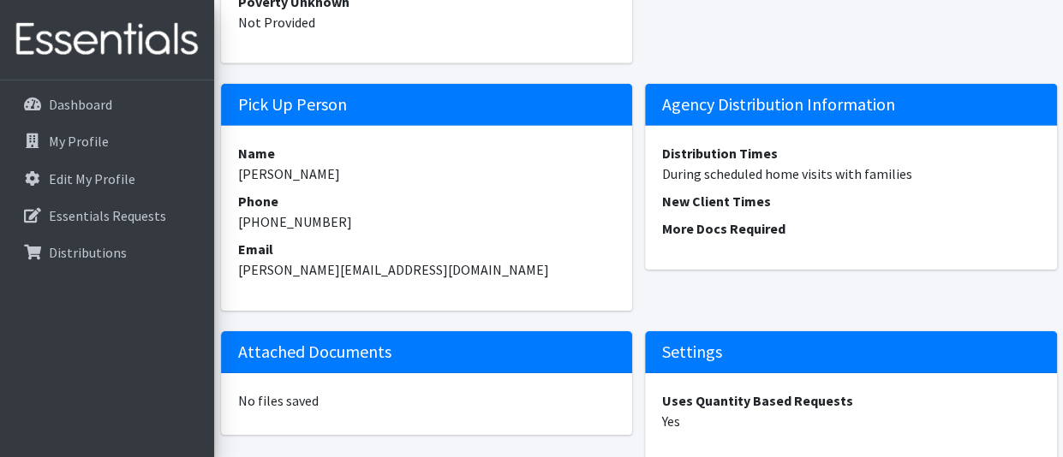
scroll to position [2654, 0]
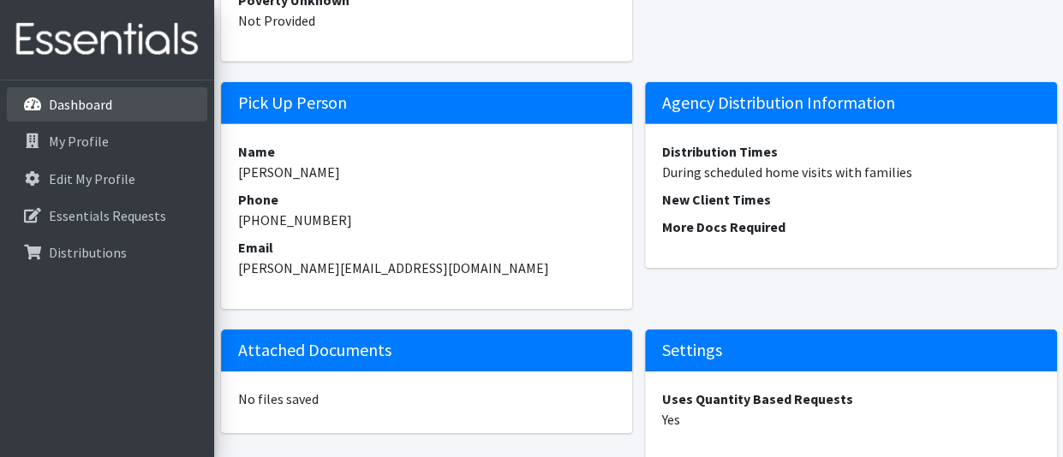
click at [108, 93] on link "Dashboard" at bounding box center [107, 104] width 200 height 34
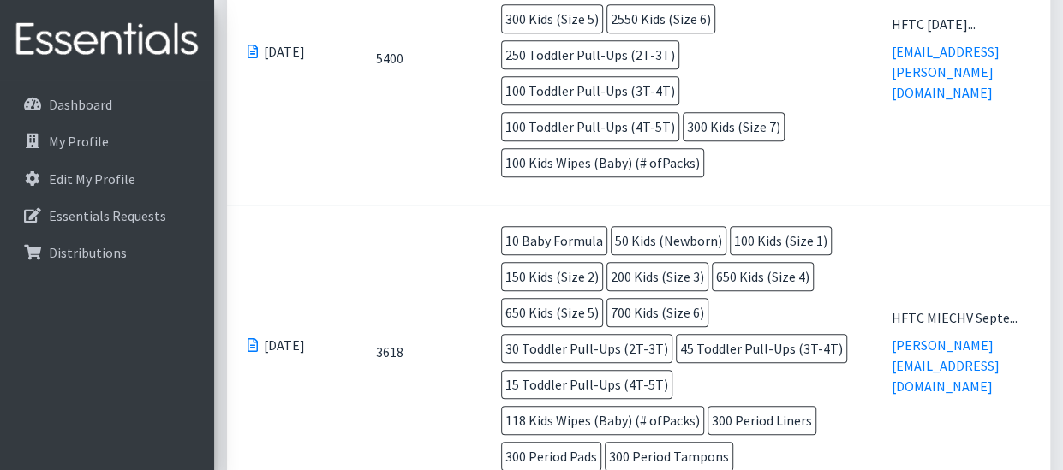
scroll to position [856, 0]
